Goal: Submit feedback/report problem

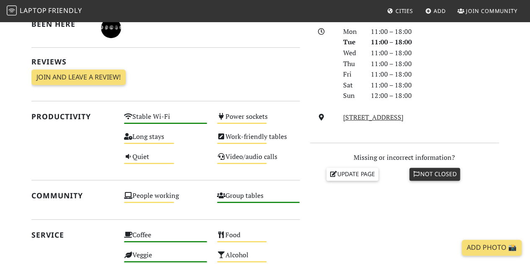
scroll to position [236, 0]
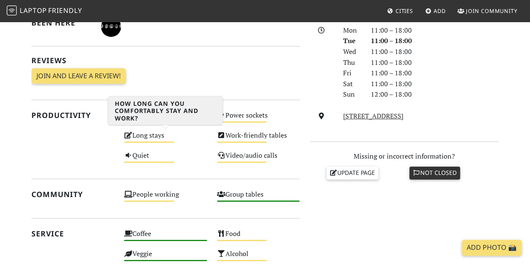
click at [165, 134] on div "Long stays Medium" at bounding box center [165, 140] width 93 height 20
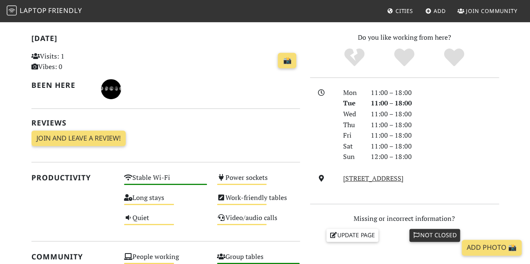
scroll to position [167, 0]
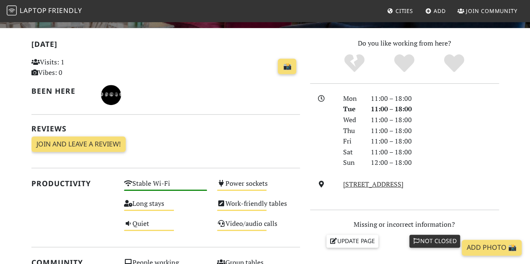
click at [382, 122] on div "11:00 – 18:00" at bounding box center [435, 120] width 138 height 11
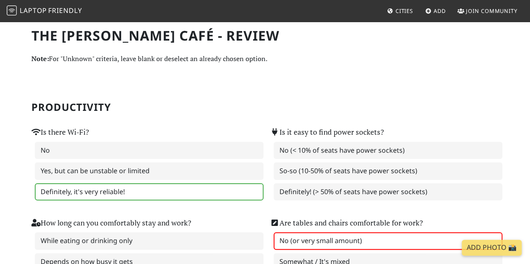
click at [237, 106] on h2 "Productivity" at bounding box center [265, 107] width 468 height 12
